Goal: Check status

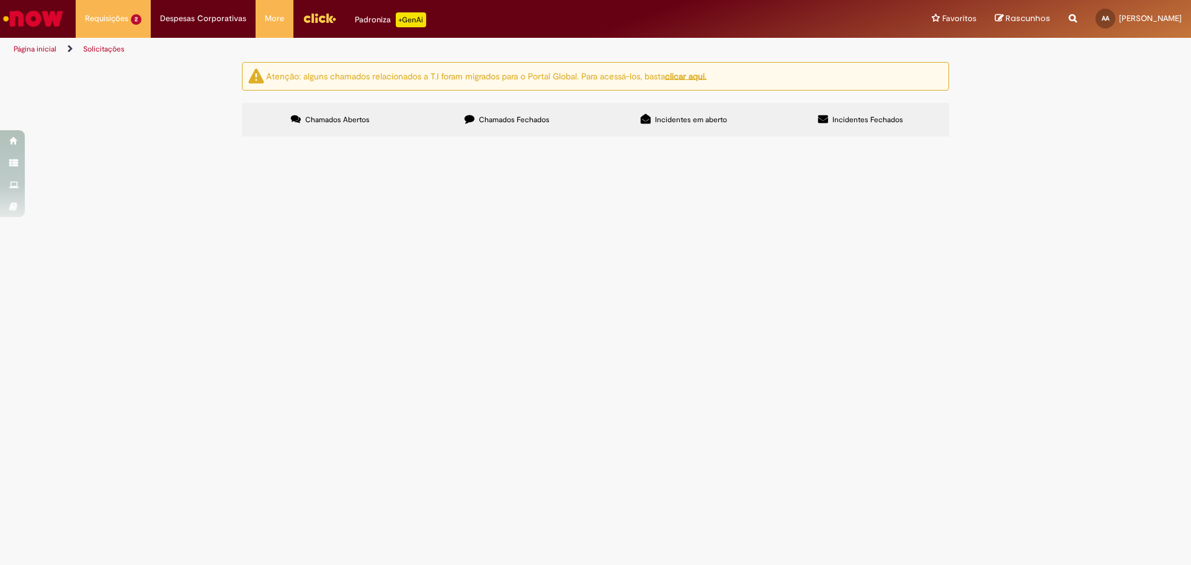
click at [710, 426] on main "Solicitações Atenção: alguns chamados relacionados a T.I foram migrados para o …" at bounding box center [595, 313] width 1191 height 504
drag, startPoint x: 546, startPoint y: 357, endPoint x: 555, endPoint y: 369, distance: 15.0
click at [555, 368] on main "Solicitações Atenção: alguns chamados relacionados a T.I foram migrados para o …" at bounding box center [595, 313] width 1191 height 504
click at [0, 0] on span "R13579650" at bounding box center [0, 0] width 0 height 0
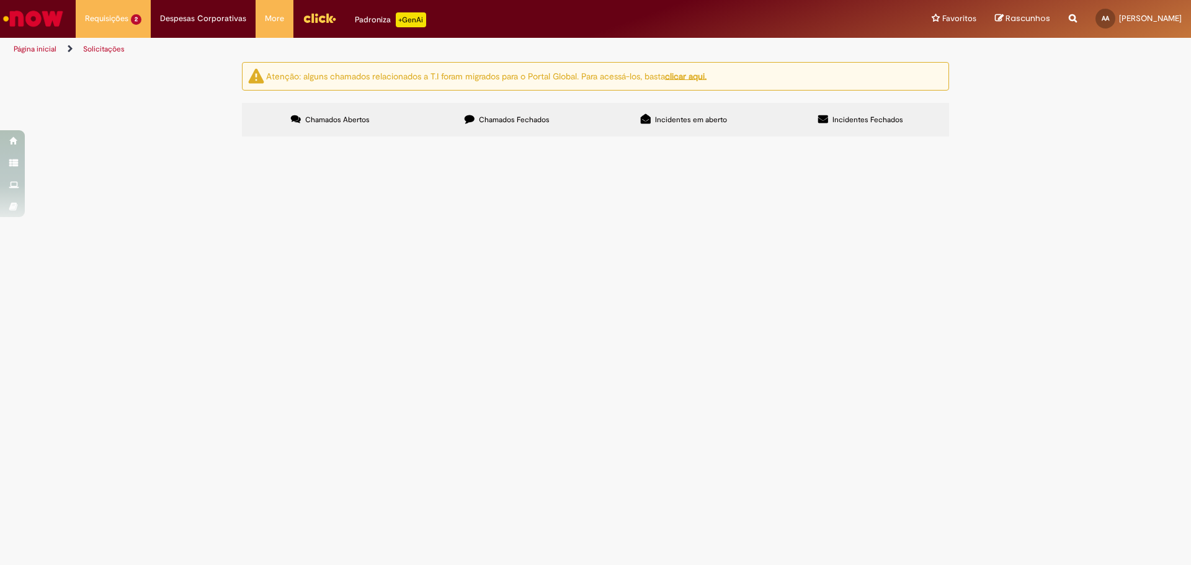
click at [0, 0] on span "R13579650" at bounding box center [0, 0] width 0 height 0
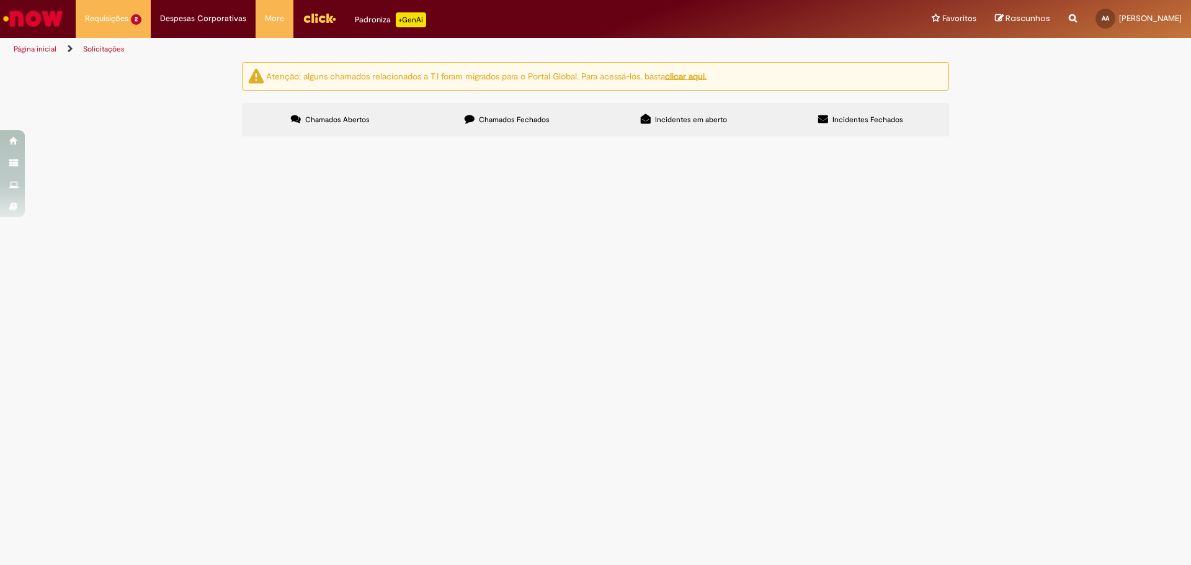
click at [0, 0] on span "R13579650" at bounding box center [0, 0] width 0 height 0
click at [849, 391] on main "Solicitações Atenção: alguns chamados relacionados a T.I foram migrados para o …" at bounding box center [595, 313] width 1191 height 504
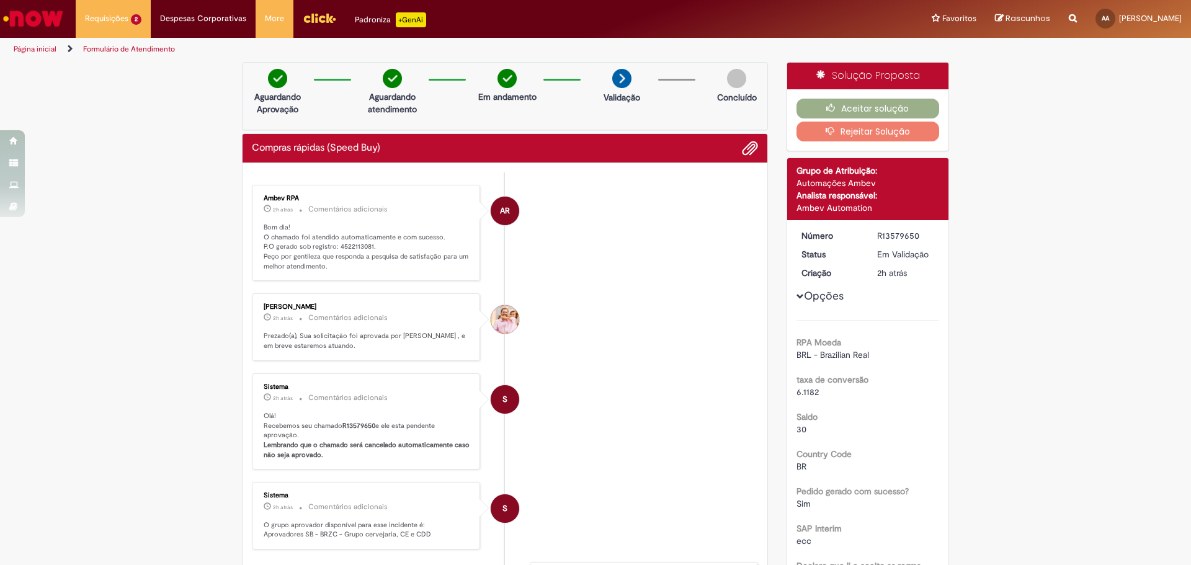
click at [352, 236] on p "Bom dia! O chamado foi atendido automaticamente e com sucesso. P.O gerado sob r…" at bounding box center [367, 247] width 207 height 49
click at [352, 242] on p "Bom dia! O chamado foi atendido automaticamente e com sucesso. P.O gerado sob r…" at bounding box center [367, 247] width 207 height 49
copy p "4522113081"
click at [421, 216] on p "2h atrás 2 horas atrás Comentários adicionais" at bounding box center [367, 209] width 207 height 14
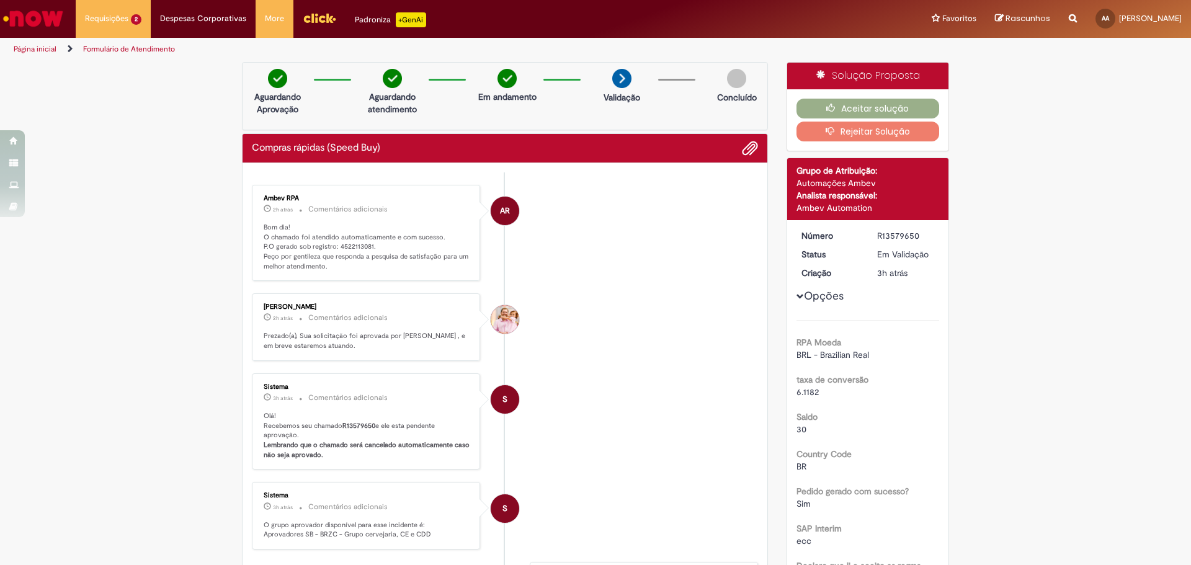
click at [361, 249] on p "Bom dia! O chamado foi atendido automaticamente e com sucesso. P.O gerado sob r…" at bounding box center [367, 247] width 207 height 49
copy p "4522113081"
click at [599, 442] on li "S Sistema 3h atrás 3 horas atrás Comentários adicionais Olá! Recebemos seu cham…" at bounding box center [505, 421] width 506 height 97
